Goal: Task Accomplishment & Management: Complete application form

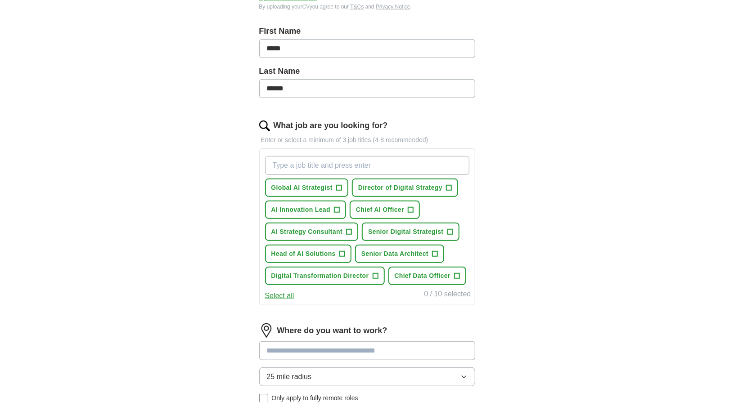
scroll to position [171, 0]
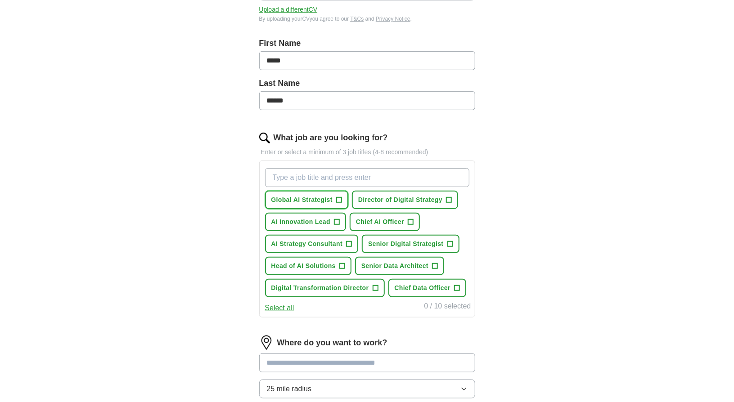
click at [337, 197] on span "+" at bounding box center [338, 200] width 5 height 7
click at [448, 197] on span "+" at bounding box center [449, 200] width 5 height 7
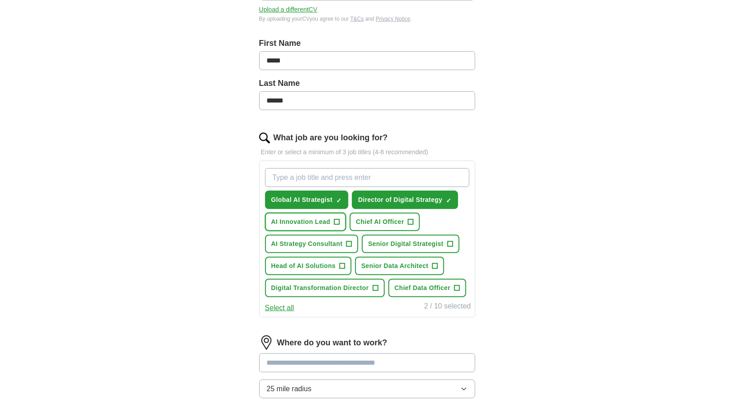
click at [339, 219] on span "+" at bounding box center [336, 222] width 5 height 7
click at [408, 219] on span "+" at bounding box center [410, 222] width 5 height 7
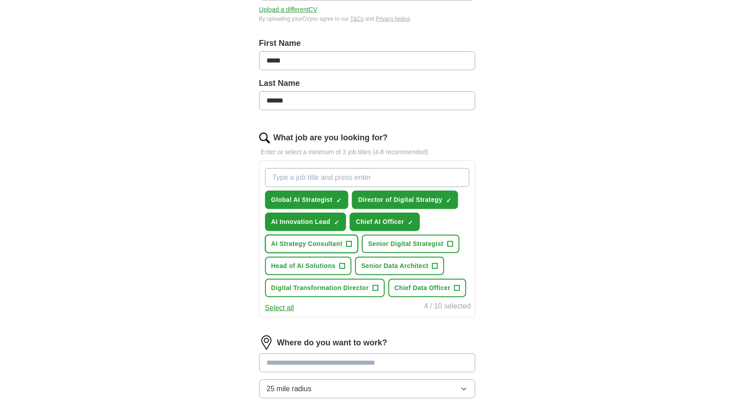
click at [344, 240] on button "AI Strategy Consultant +" at bounding box center [312, 244] width 94 height 18
click at [343, 263] on span "+" at bounding box center [341, 266] width 5 height 7
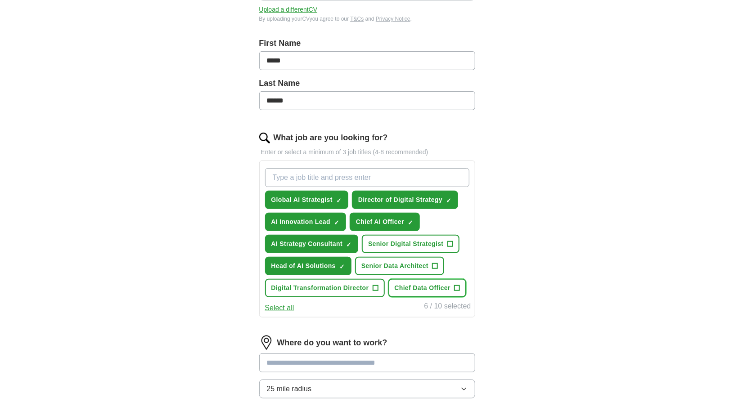
click at [456, 285] on span "+" at bounding box center [457, 288] width 5 height 7
click at [389, 279] on button "Chief Data Officer ✓ ×" at bounding box center [428, 288] width 78 height 18
click at [459, 285] on span "+" at bounding box center [457, 288] width 5 height 7
click at [281, 305] on button "Select all" at bounding box center [279, 308] width 29 height 11
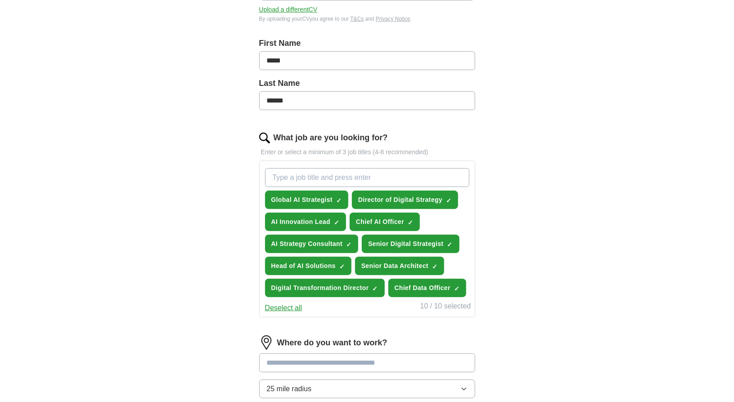
click at [284, 303] on button "Deselect all" at bounding box center [283, 308] width 37 height 11
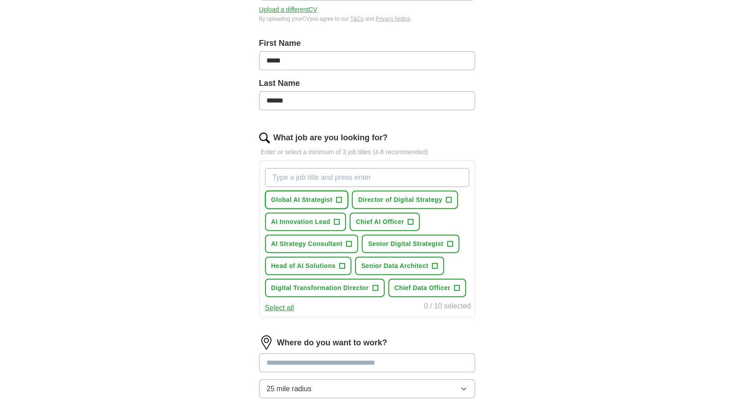
click at [337, 197] on span "+" at bounding box center [338, 200] width 5 height 7
click at [265, 191] on button "Global AI Strategist ✓ ×" at bounding box center [306, 200] width 83 height 18
click at [340, 197] on span "+" at bounding box center [338, 200] width 5 height 7
click at [449, 197] on span "+" at bounding box center [449, 200] width 5 height 7
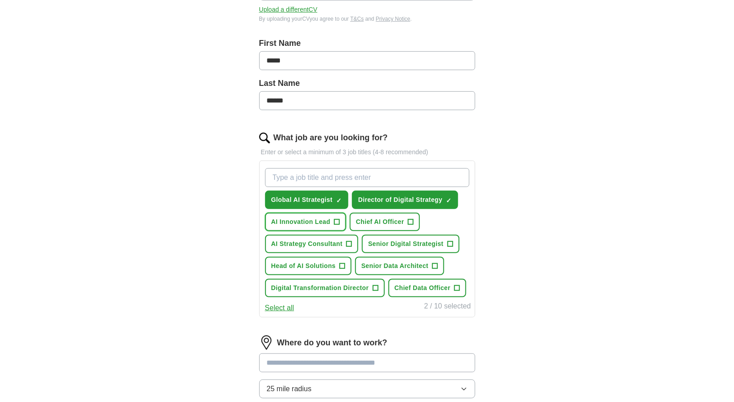
click at [337, 219] on span "+" at bounding box center [336, 222] width 5 height 7
click at [409, 219] on span "+" at bounding box center [410, 222] width 5 height 7
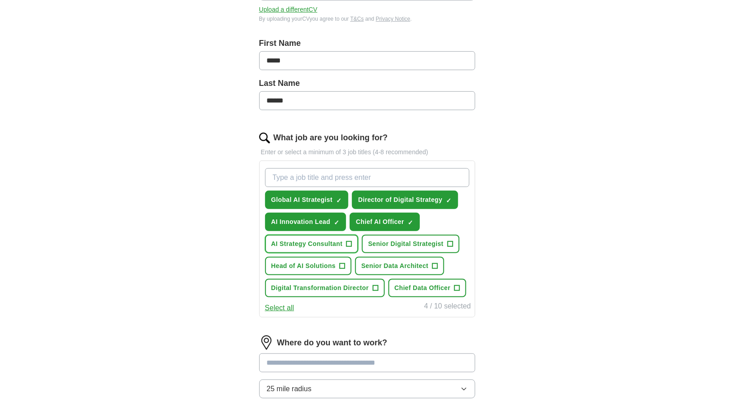
click at [330, 241] on span "AI Strategy Consultant" at bounding box center [307, 243] width 72 height 9
click at [326, 262] on span "Head of AI Solutions" at bounding box center [303, 266] width 64 height 9
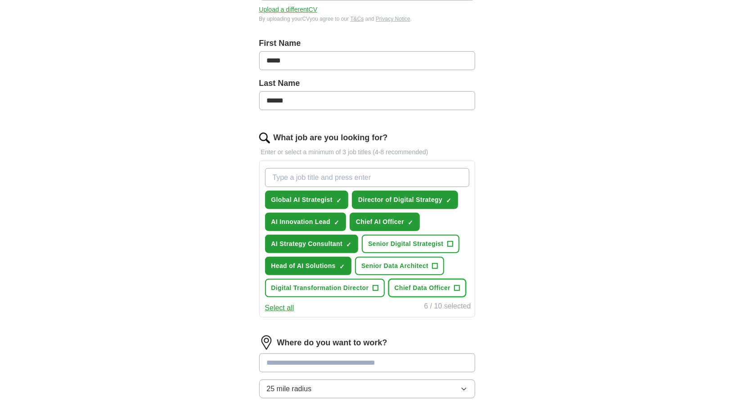
click at [441, 284] on span "Chief Data Officer" at bounding box center [423, 288] width 56 height 9
click at [319, 172] on input "What job are you looking for?" at bounding box center [367, 177] width 204 height 19
type input "c"
type input "Chief AI officer"
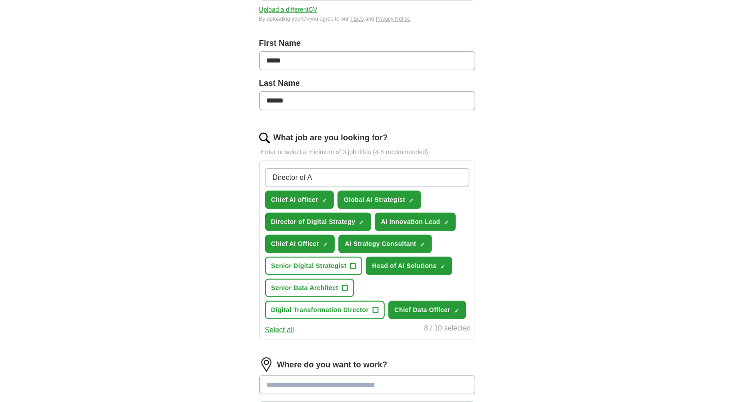
type input "Director of AI"
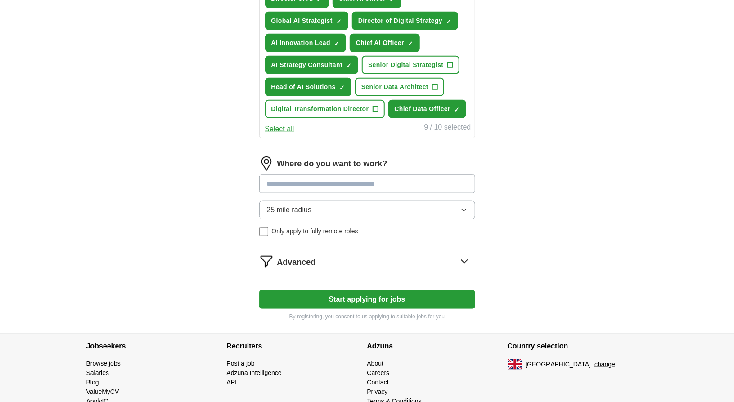
scroll to position [377, 0]
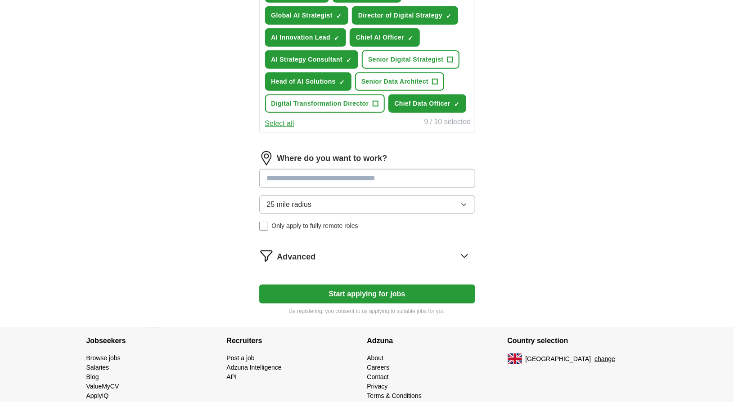
click at [298, 174] on input at bounding box center [367, 178] width 216 height 19
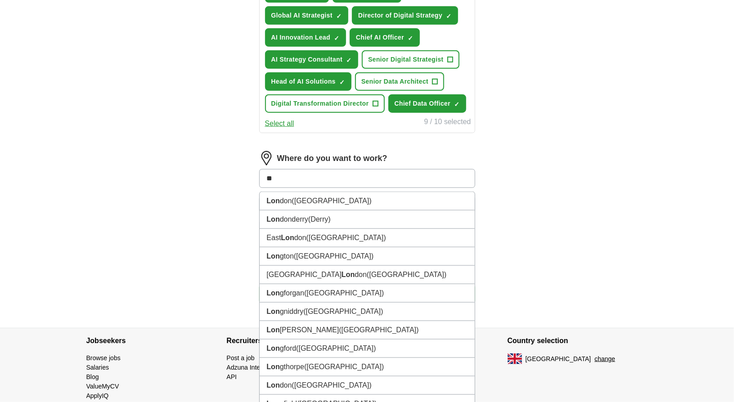
type input "*"
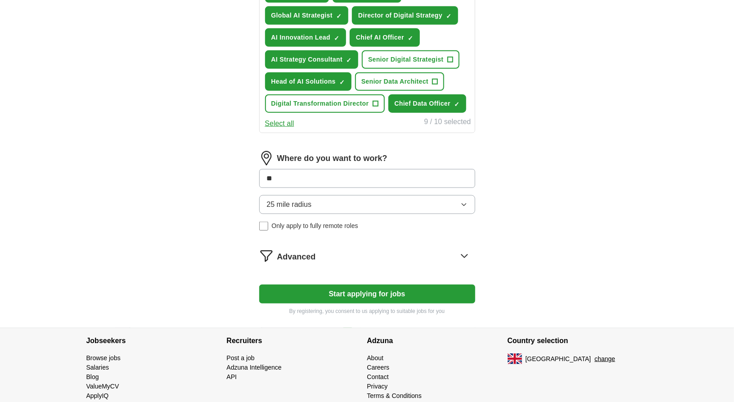
type input "*"
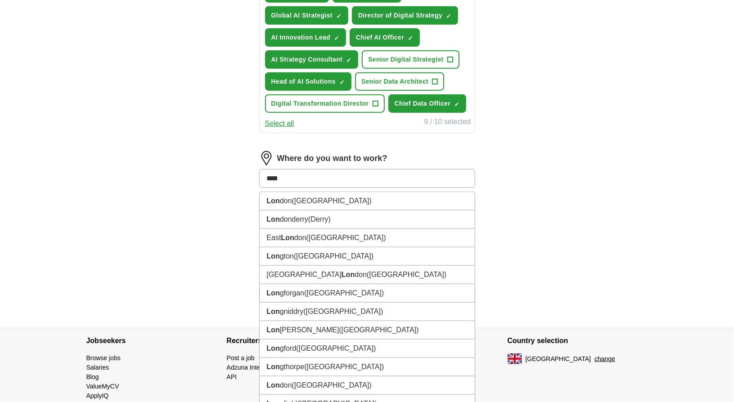
type input "***"
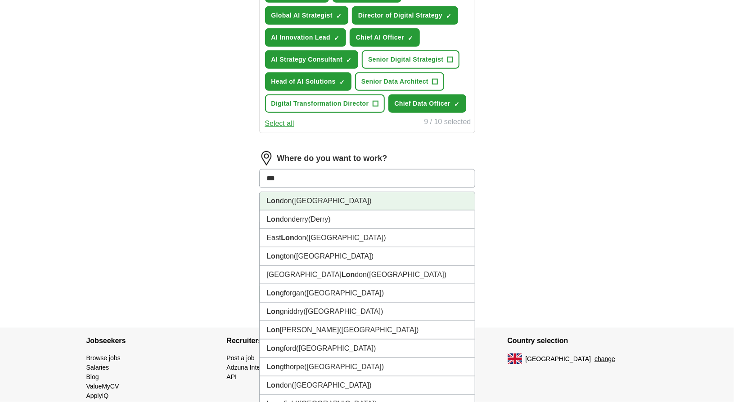
click at [296, 199] on span "([GEOGRAPHIC_DATA])" at bounding box center [332, 201] width 80 height 8
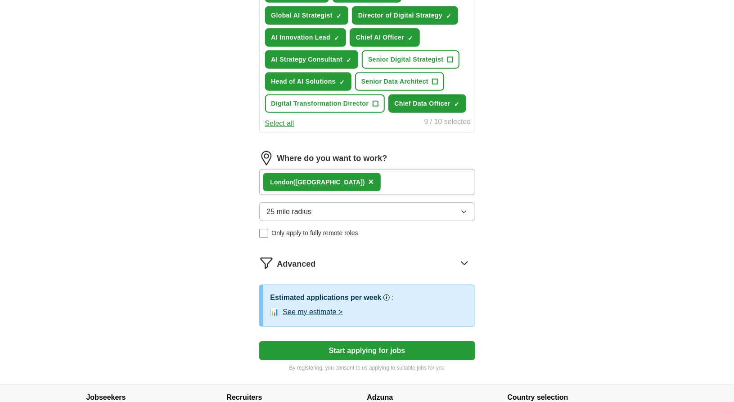
click at [393, 176] on div "Lon don ([GEOGRAPHIC_DATA]) ×" at bounding box center [367, 182] width 216 height 26
drag, startPoint x: 368, startPoint y: 172, endPoint x: 359, endPoint y: 177, distance: 10.9
click at [359, 177] on div "Lon don ([GEOGRAPHIC_DATA]) ×" at bounding box center [367, 182] width 216 height 26
click at [338, 181] on div "Lon don ([GEOGRAPHIC_DATA]) ×" at bounding box center [367, 182] width 216 height 26
click at [461, 208] on icon "button" at bounding box center [464, 211] width 7 height 7
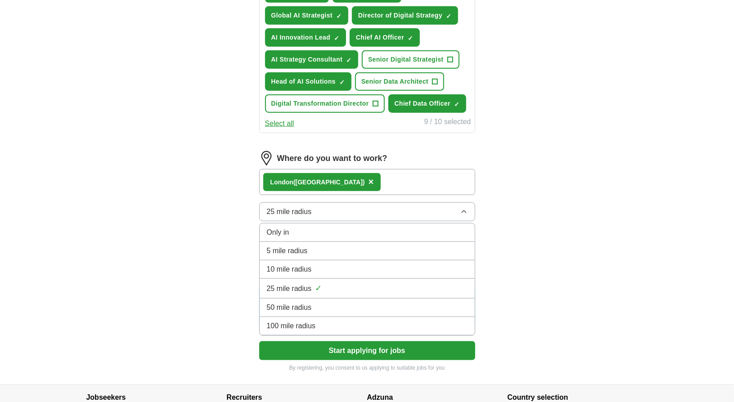
click at [561, 214] on div "ApplyIQ Let ApplyIQ do the hard work of searching and applying for jobs. Just t…" at bounding box center [367, 17] width 576 height 735
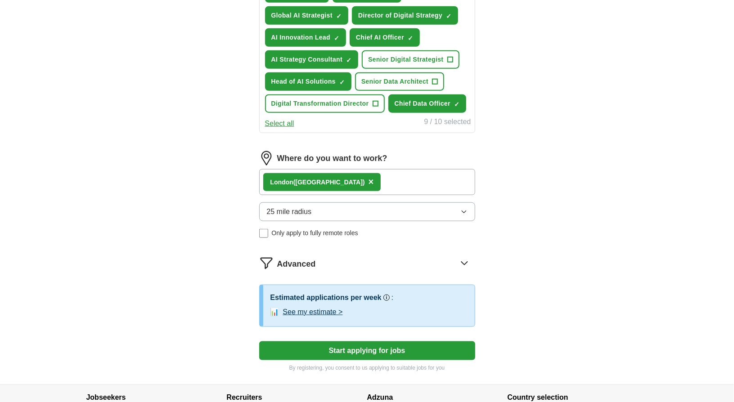
click at [407, 179] on div "Lon don ([GEOGRAPHIC_DATA]) ×" at bounding box center [367, 182] width 216 height 26
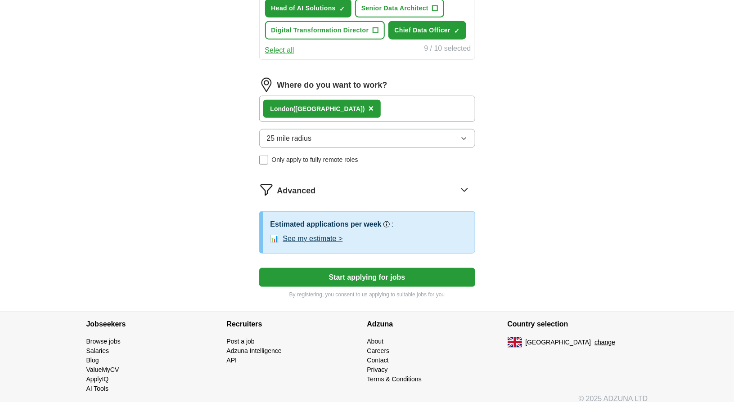
scroll to position [410, 0]
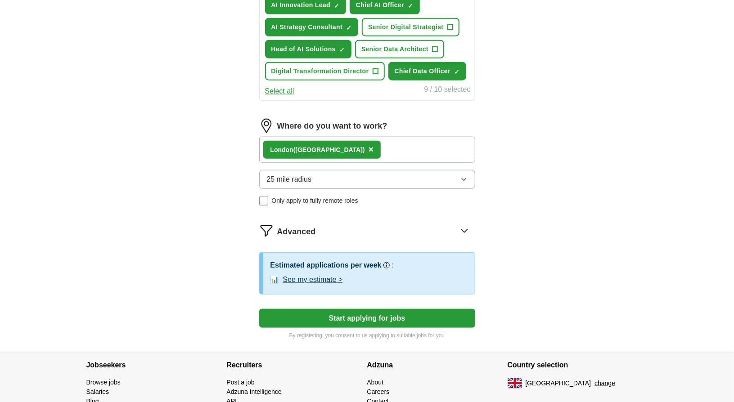
click at [464, 224] on icon at bounding box center [464, 231] width 14 height 14
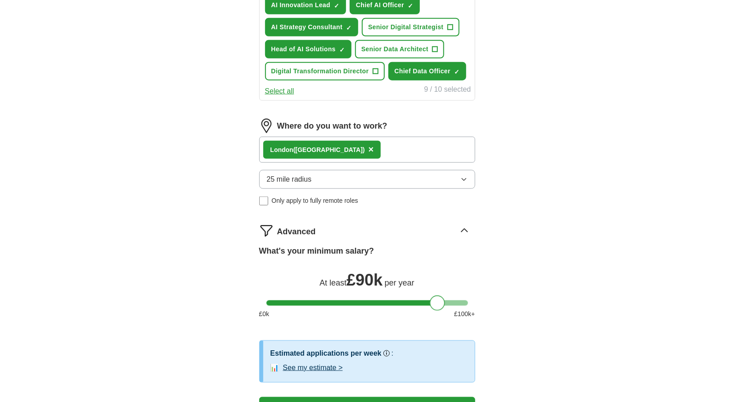
drag, startPoint x: 277, startPoint y: 301, endPoint x: 441, endPoint y: 294, distance: 163.6
click at [441, 296] on div at bounding box center [437, 303] width 15 height 15
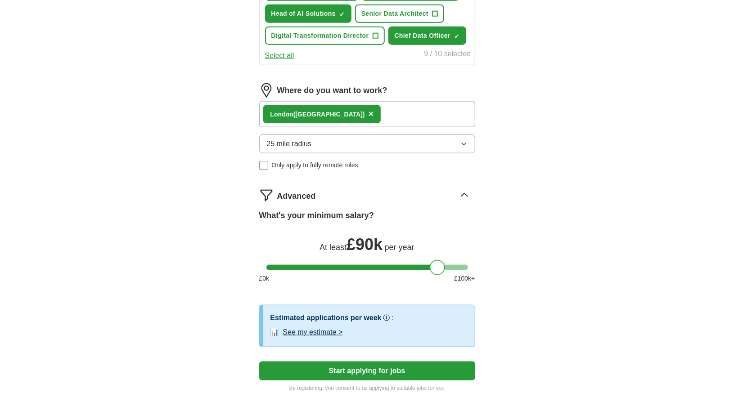
scroll to position [500, 0]
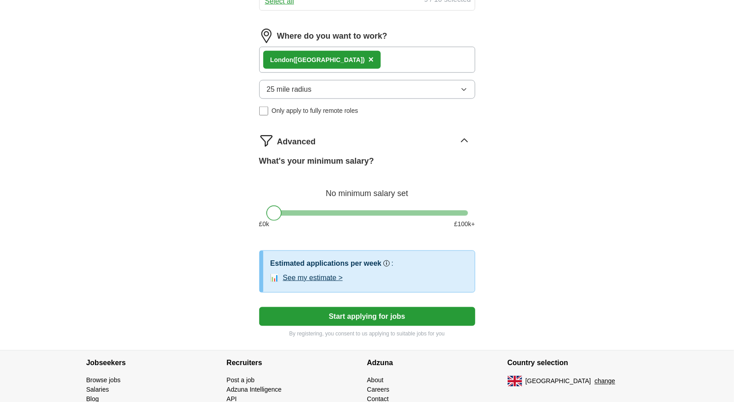
drag, startPoint x: 437, startPoint y: 208, endPoint x: 222, endPoint y: 218, distance: 214.6
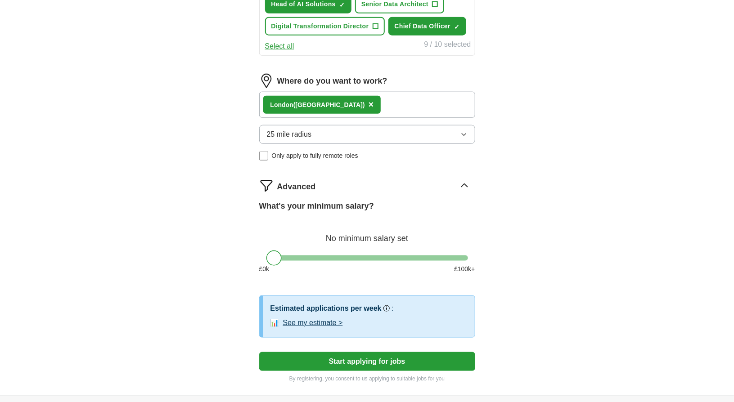
click at [367, 98] on div "Lon don ([GEOGRAPHIC_DATA]) ×" at bounding box center [367, 105] width 216 height 26
click at [347, 103] on div "Lon don ([GEOGRAPHIC_DATA]) ×" at bounding box center [367, 105] width 216 height 26
click at [487, 86] on div "Let ApplyIQ do the hard work of searching and applying for jobs. Just tell us w…" at bounding box center [367, 9] width 288 height 773
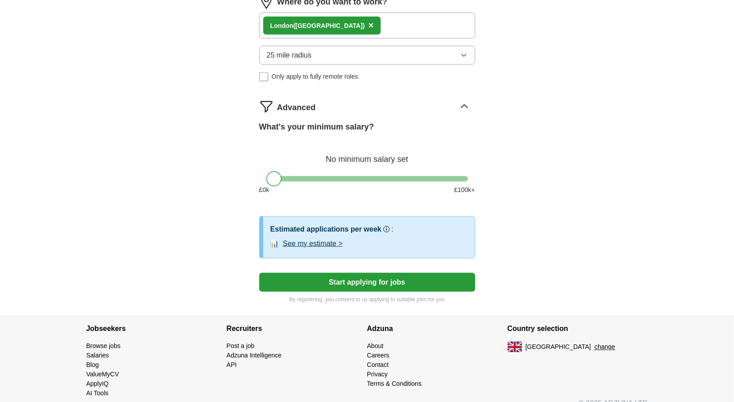
scroll to position [543, 0]
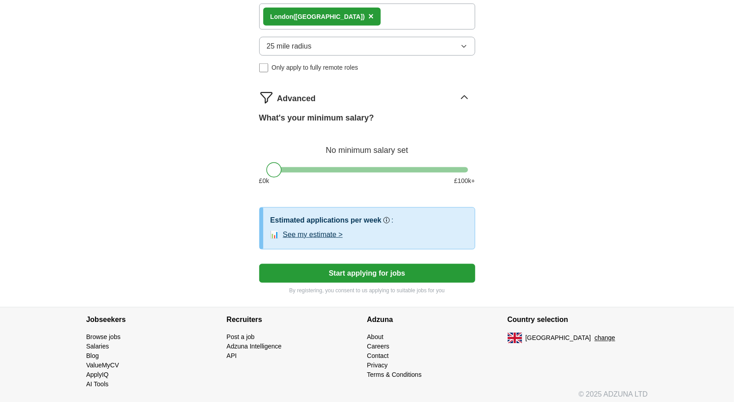
click at [398, 267] on button "Start applying for jobs" at bounding box center [367, 273] width 216 height 19
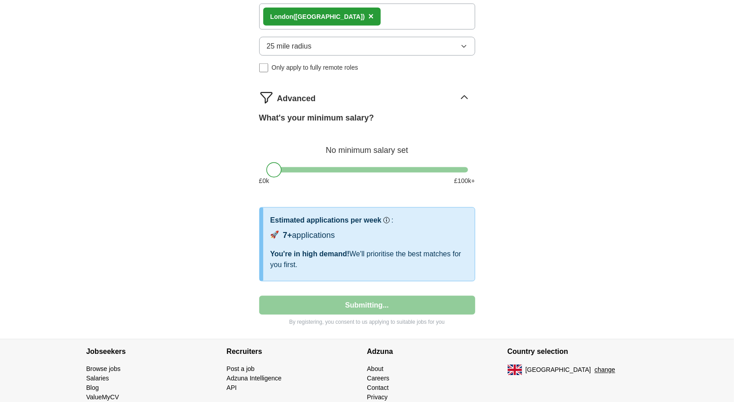
select select "**"
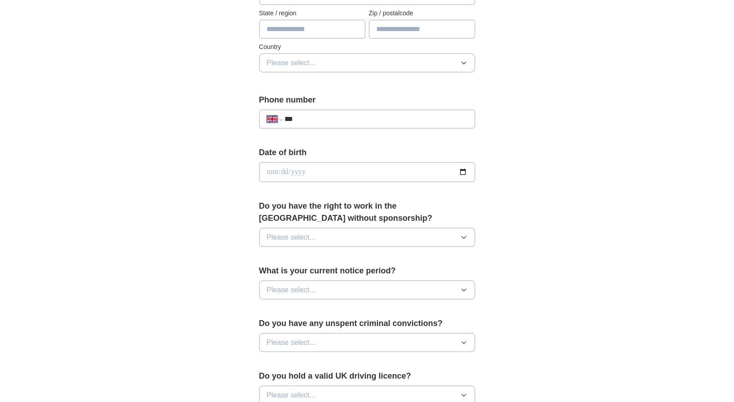
scroll to position [360, 0]
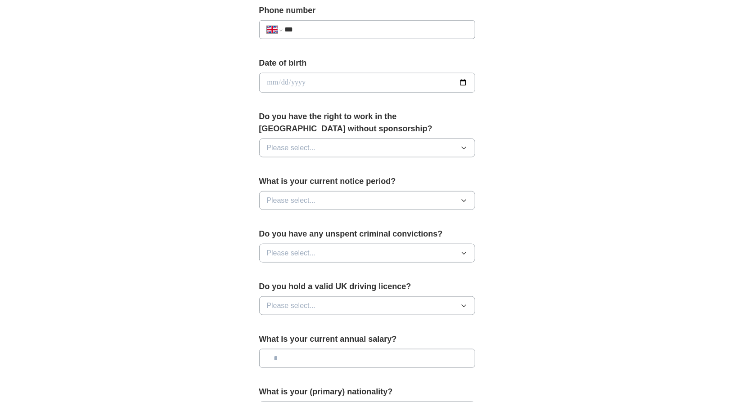
click at [352, 81] on input "date" at bounding box center [367, 83] width 216 height 20
click at [470, 147] on button "Please select..." at bounding box center [367, 148] width 216 height 19
click at [338, 164] on div "Yes" at bounding box center [367, 168] width 201 height 11
click at [467, 197] on icon "button" at bounding box center [464, 200] width 7 height 7
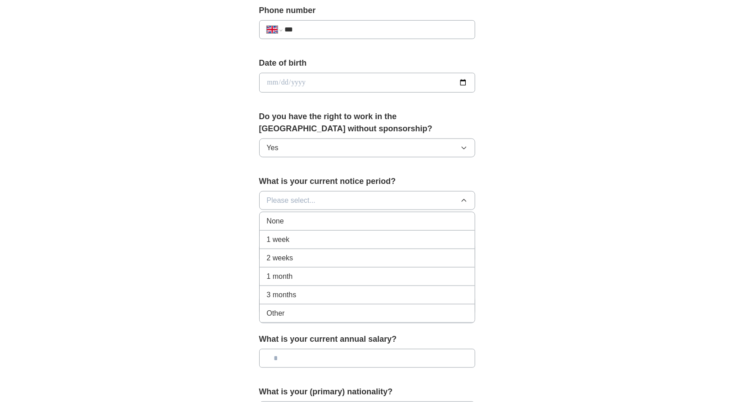
click at [330, 199] on button "Please select..." at bounding box center [367, 200] width 216 height 19
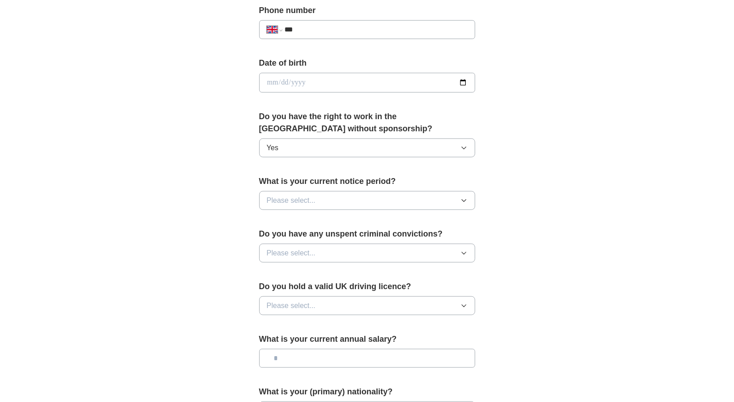
click at [463, 192] on button "Please select..." at bounding box center [367, 200] width 216 height 19
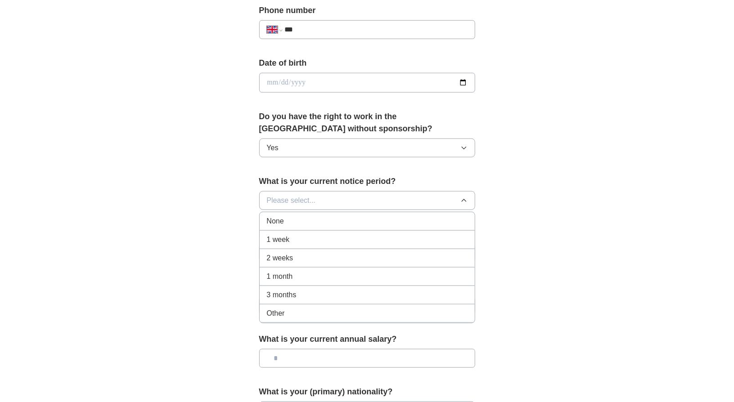
click at [333, 310] on div "Other" at bounding box center [367, 313] width 201 height 11
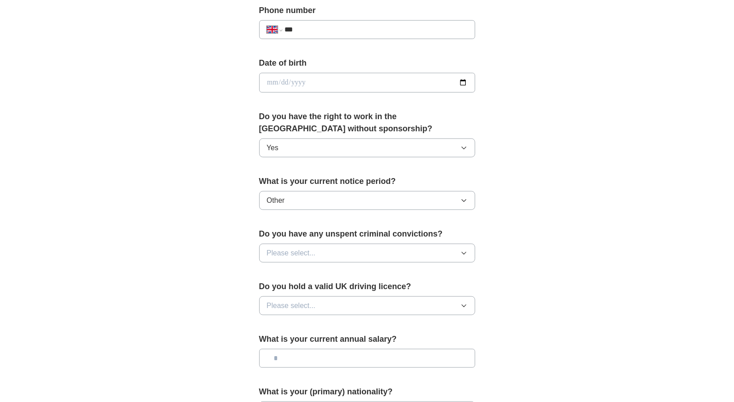
click at [472, 247] on button "Please select..." at bounding box center [367, 253] width 216 height 19
click at [339, 287] on div "No" at bounding box center [367, 292] width 201 height 11
click at [462, 303] on icon "button" at bounding box center [464, 306] width 7 height 7
drag, startPoint x: 597, startPoint y: 288, endPoint x: 562, endPoint y: 298, distance: 36.7
click at [596, 288] on div "**********" at bounding box center [367, 71] width 576 height 808
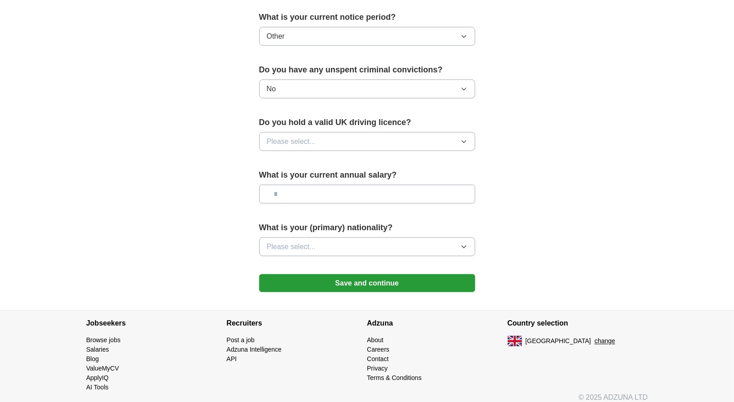
scroll to position [525, 0]
click at [466, 243] on icon "button" at bounding box center [464, 246] width 7 height 7
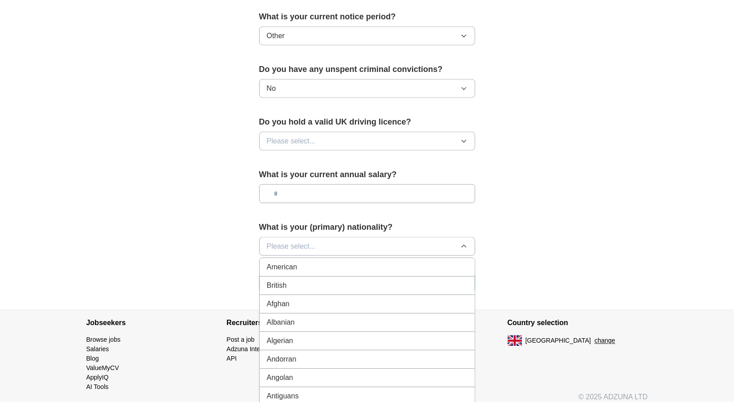
click at [364, 239] on button "Please select..." at bounding box center [367, 246] width 216 height 19
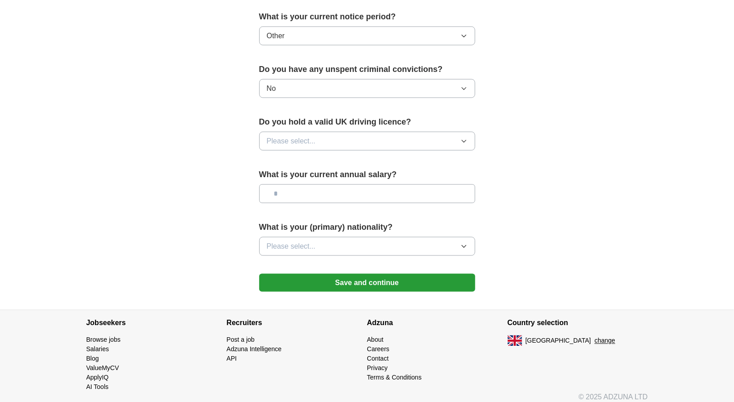
click at [469, 241] on button "Please select..." at bounding box center [367, 246] width 216 height 19
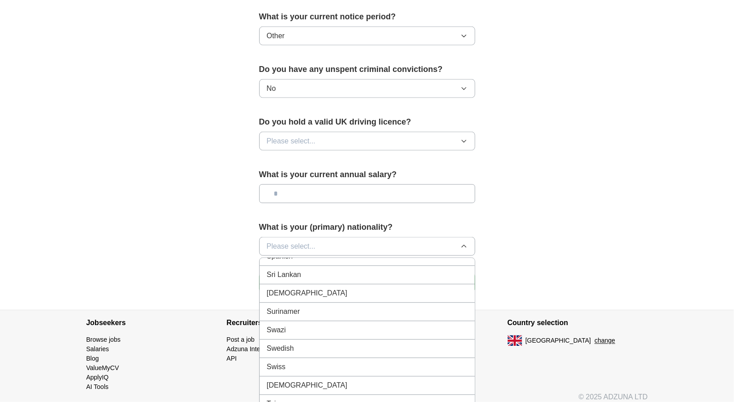
scroll to position [3056, 0]
click at [310, 343] on div "Swedish" at bounding box center [367, 348] width 201 height 11
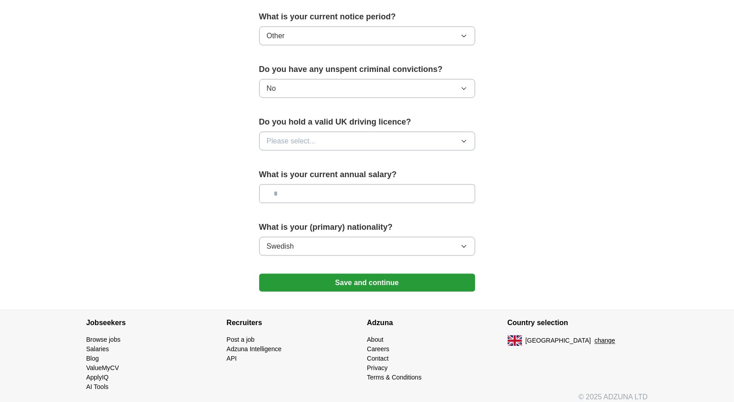
click at [390, 277] on button "Save and continue" at bounding box center [367, 283] width 216 height 18
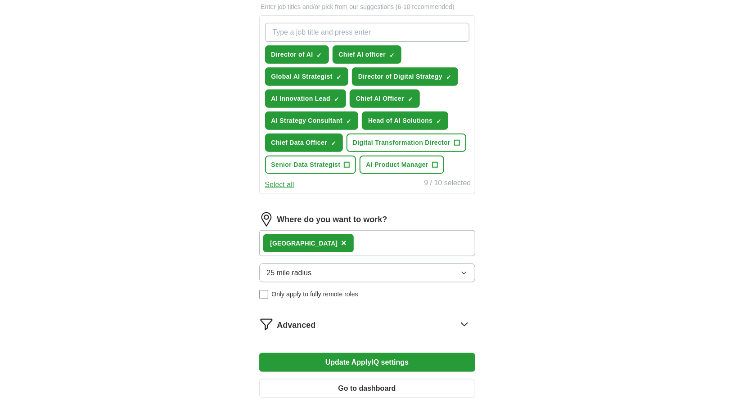
scroll to position [318, 0]
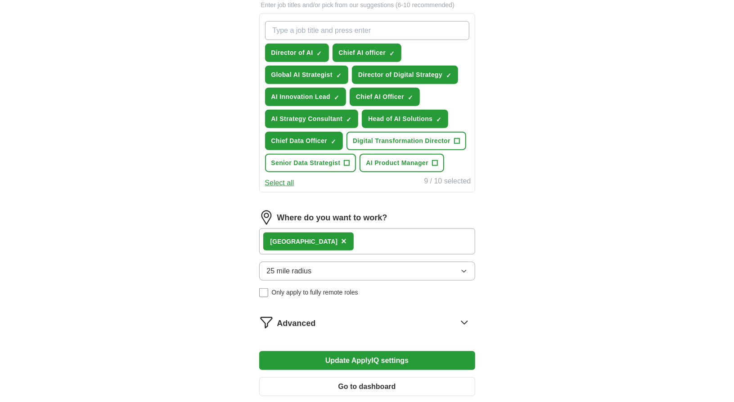
click at [366, 244] on div "London ×" at bounding box center [367, 242] width 216 height 26
click at [362, 240] on div "London ×" at bounding box center [367, 242] width 216 height 26
click at [267, 213] on img at bounding box center [266, 218] width 14 height 14
click at [355, 212] on label "Where do you want to work?" at bounding box center [332, 218] width 110 height 12
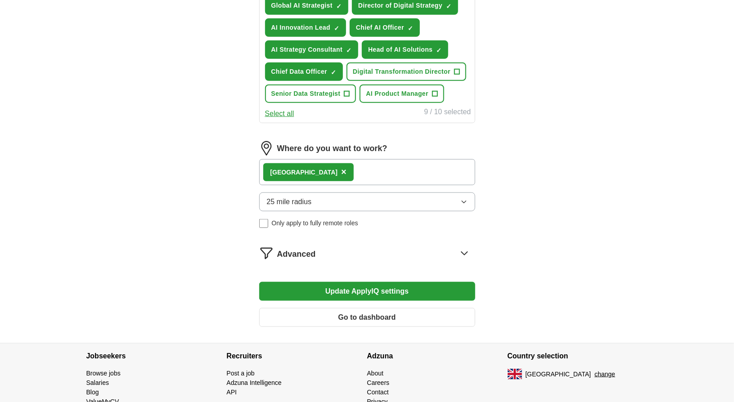
scroll to position [408, 0]
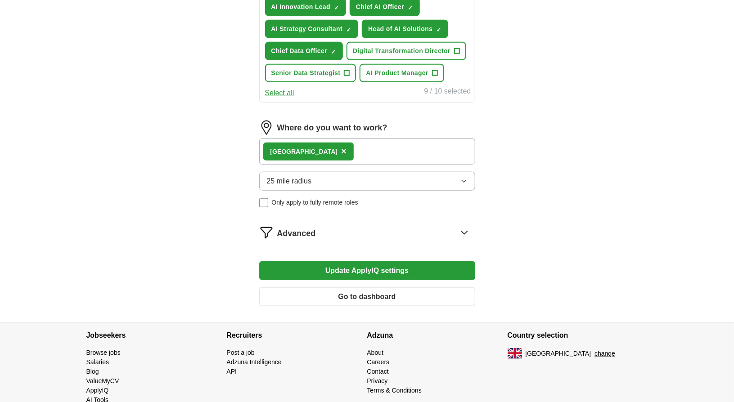
click at [469, 228] on icon at bounding box center [464, 233] width 14 height 14
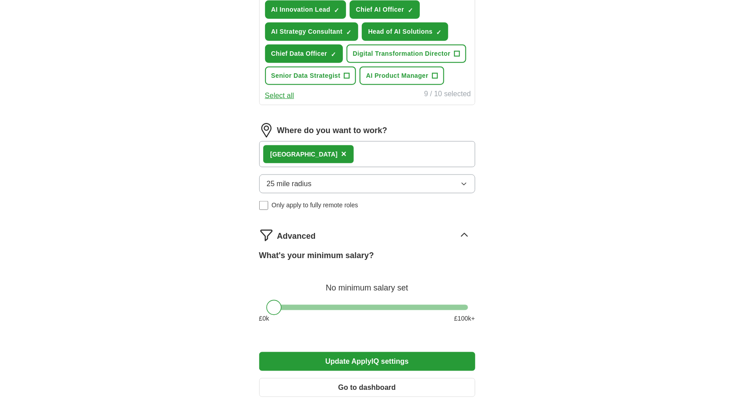
scroll to position [495, 0]
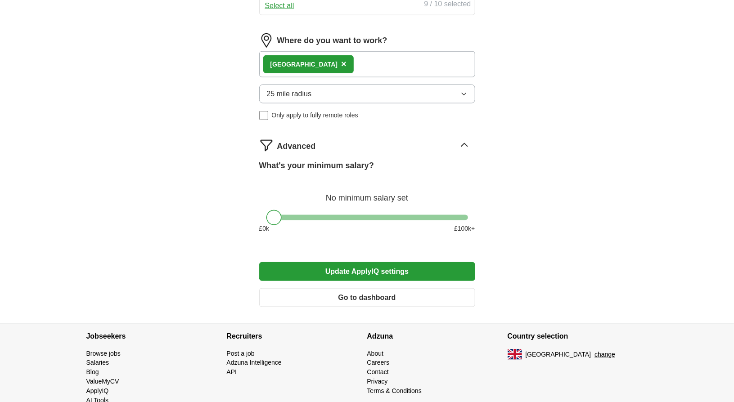
click at [359, 294] on button "Go to dashboard" at bounding box center [367, 298] width 216 height 19
